Goal: Register for event/course

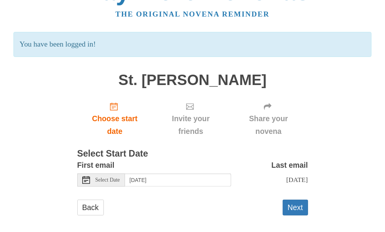
scroll to position [40, 0]
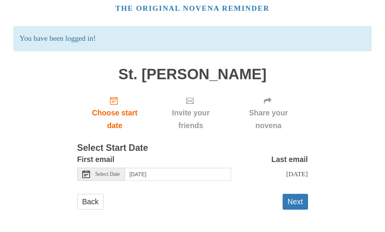
click at [86, 170] on icon at bounding box center [86, 174] width 8 height 8
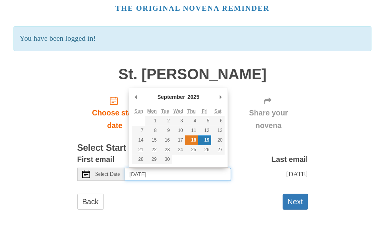
type input "Thursday, September 18th"
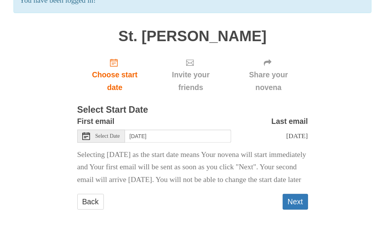
scroll to position [91, 0]
click at [295, 199] on button "Next" at bounding box center [294, 202] width 25 height 16
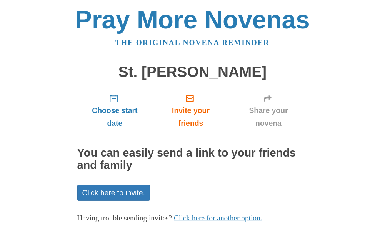
scroll to position [41, 0]
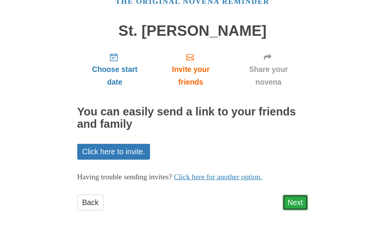
click at [294, 199] on link "Next" at bounding box center [294, 202] width 25 height 16
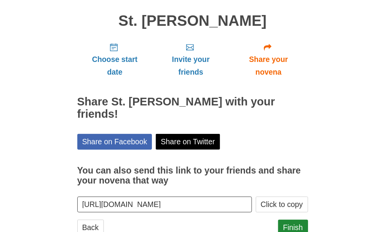
scroll to position [63, 0]
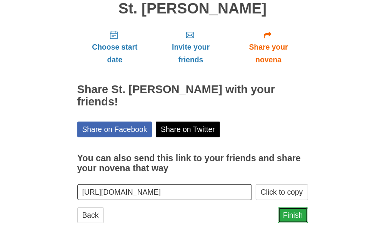
click at [289, 207] on link "Finish" at bounding box center [293, 215] width 30 height 16
